Goal: Transaction & Acquisition: Download file/media

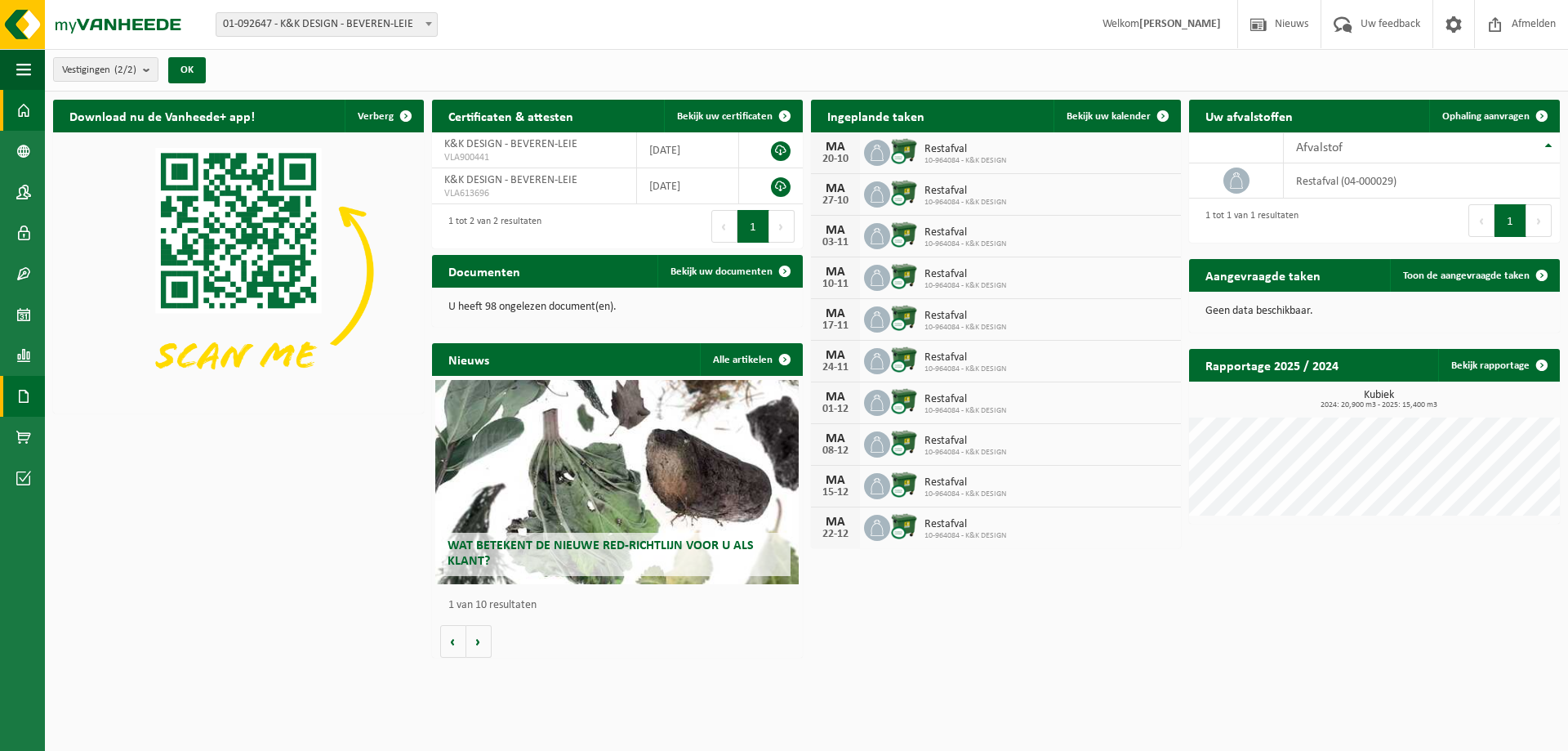
click at [28, 402] on span at bounding box center [23, 396] width 15 height 41
click at [104, 397] on span "Facturen" at bounding box center [117, 396] width 44 height 31
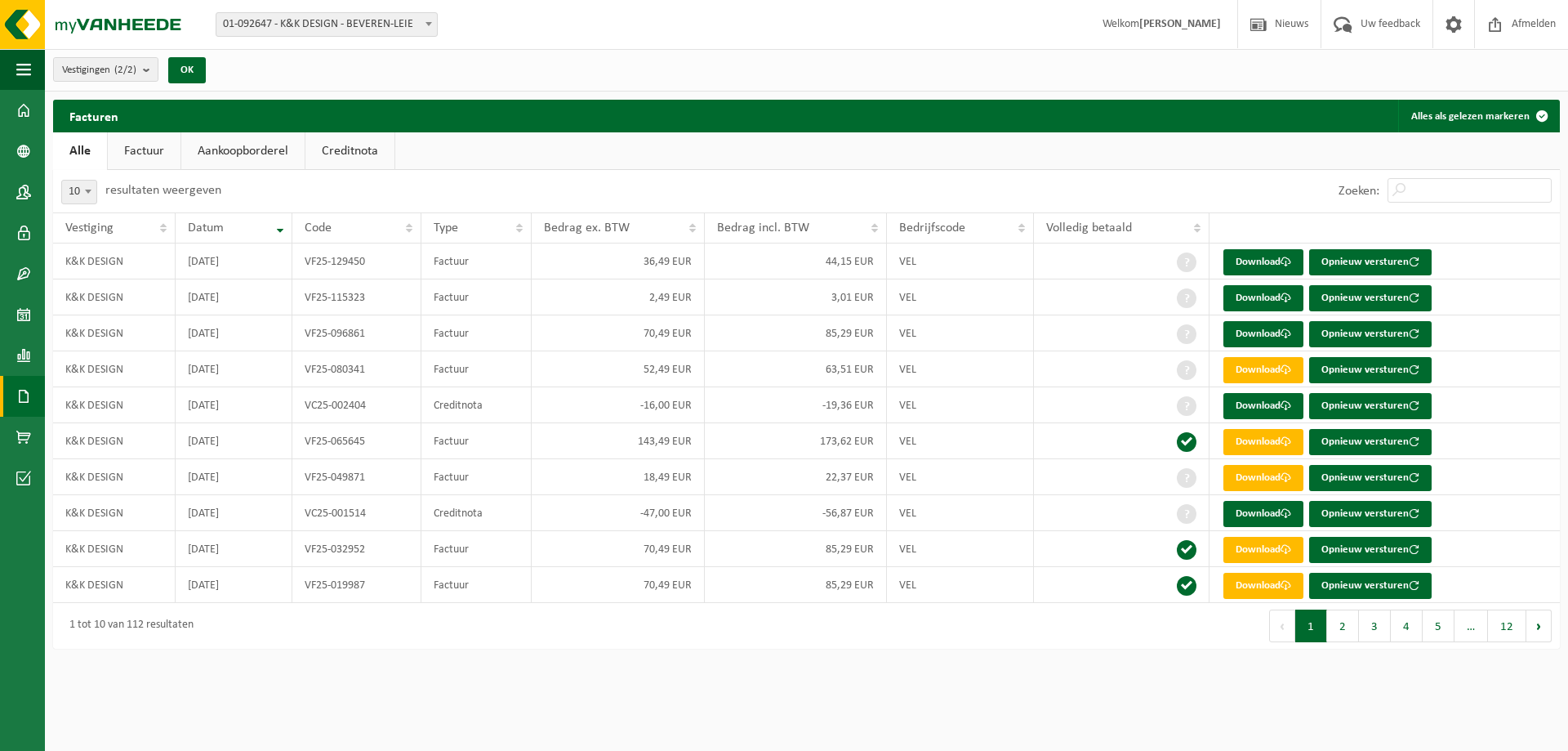
click at [144, 151] on link "Factuur" at bounding box center [144, 151] width 73 height 37
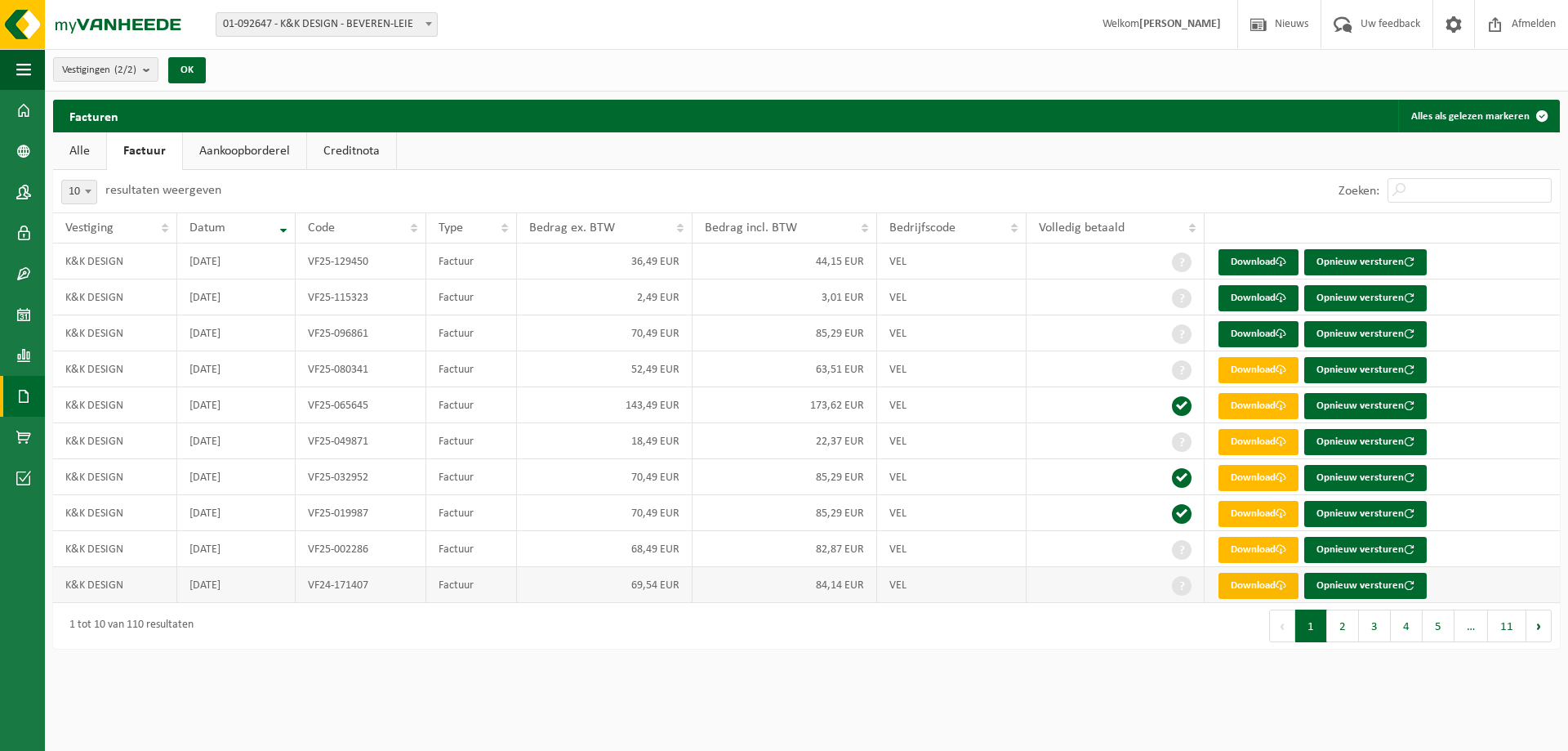
click at [1242, 583] on link "Download" at bounding box center [1258, 586] width 80 height 26
click at [1251, 548] on link "Download" at bounding box center [1258, 550] width 80 height 26
click at [1247, 406] on link "Download" at bounding box center [1258, 406] width 80 height 26
click at [1262, 439] on link "Download" at bounding box center [1258, 442] width 80 height 26
click at [1254, 368] on link "Download" at bounding box center [1258, 370] width 80 height 26
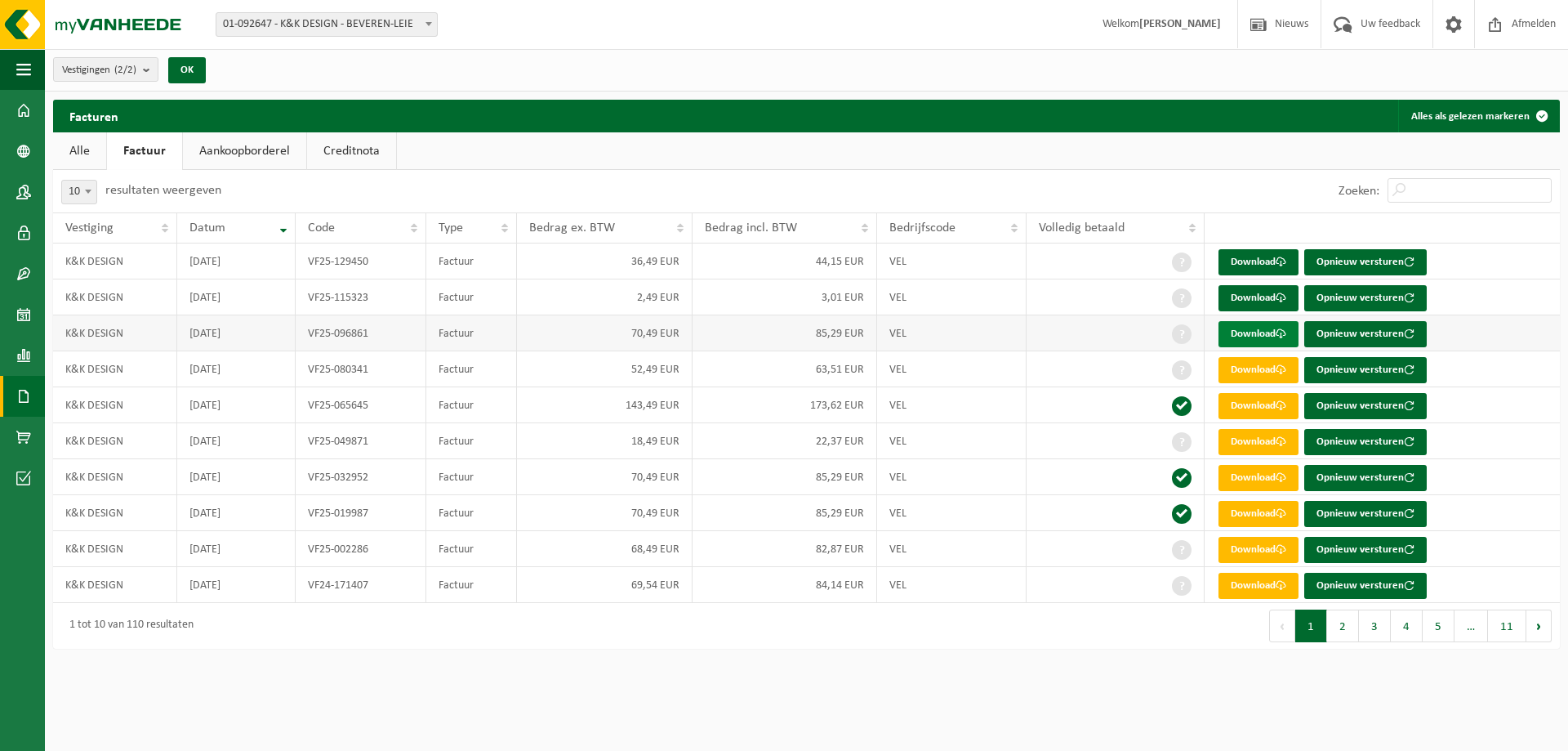
click at [1256, 332] on link "Download" at bounding box center [1258, 334] width 80 height 26
click at [1249, 332] on link "Download" at bounding box center [1258, 334] width 80 height 26
click at [1236, 293] on link "Download" at bounding box center [1258, 298] width 80 height 26
click at [1251, 257] on link "Download" at bounding box center [1258, 262] width 80 height 26
